Goal: Task Accomplishment & Management: Use online tool/utility

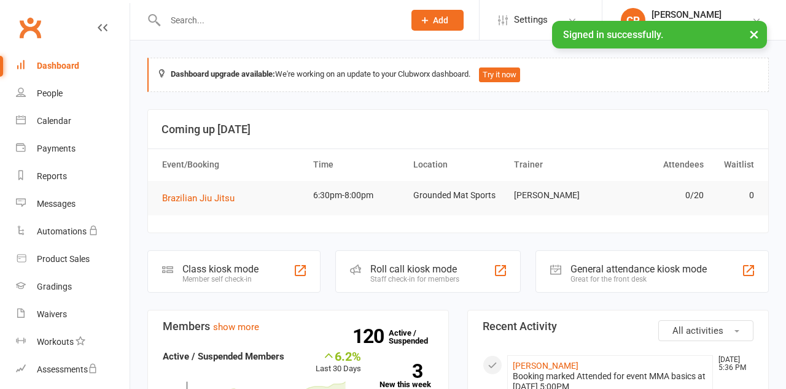
click at [254, 266] on div "Class kiosk mode" at bounding box center [220, 269] width 76 height 12
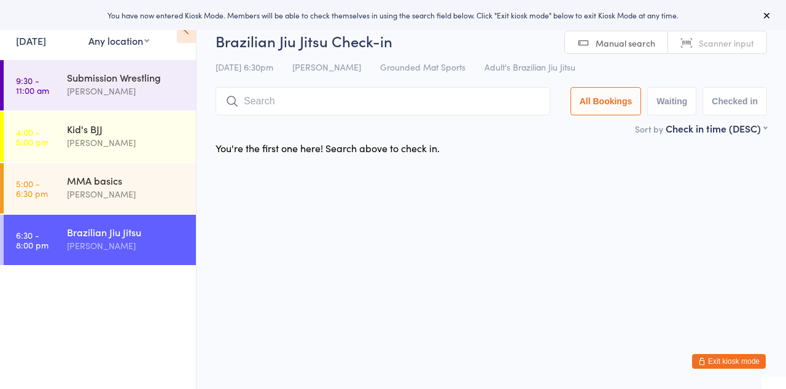
click at [286, 97] on input "search" at bounding box center [383, 101] width 335 height 28
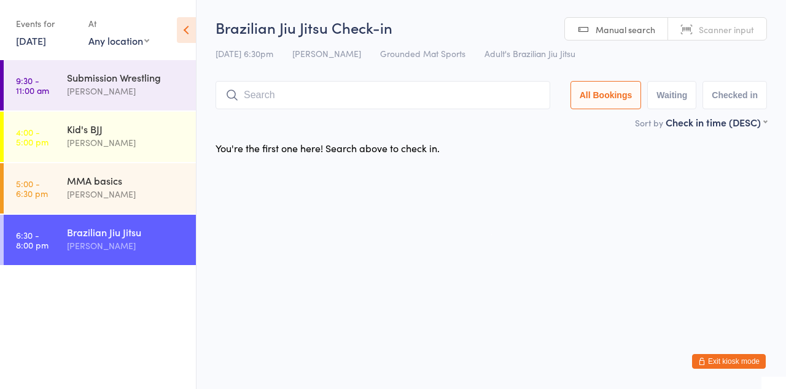
type input "Naoki"
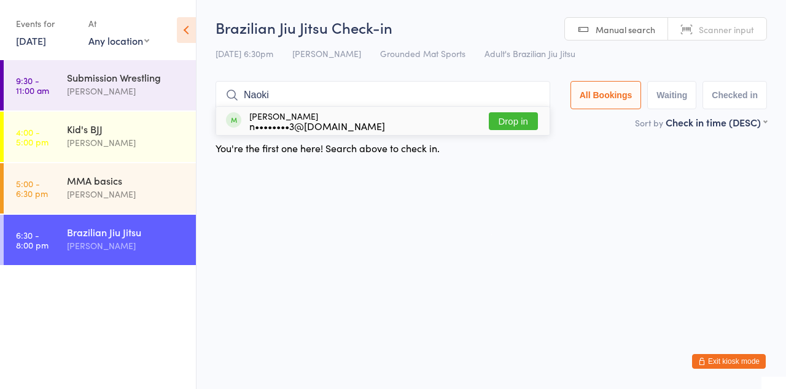
click at [528, 125] on button "Drop in" at bounding box center [513, 121] width 49 height 18
